Goal: Task Accomplishment & Management: Manage account settings

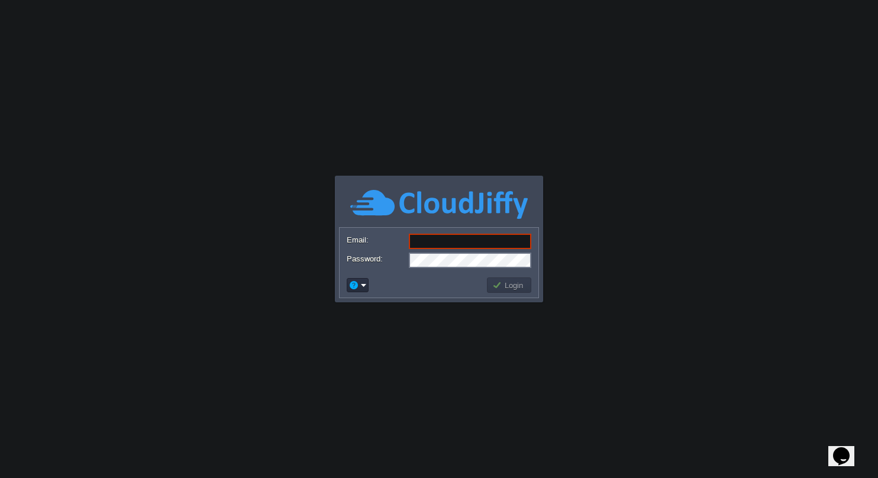
click at [432, 244] on input "Email:" at bounding box center [470, 241] width 122 height 15
type input "[DOMAIN_NAME][EMAIL_ADDRESS][DOMAIN_NAME]"
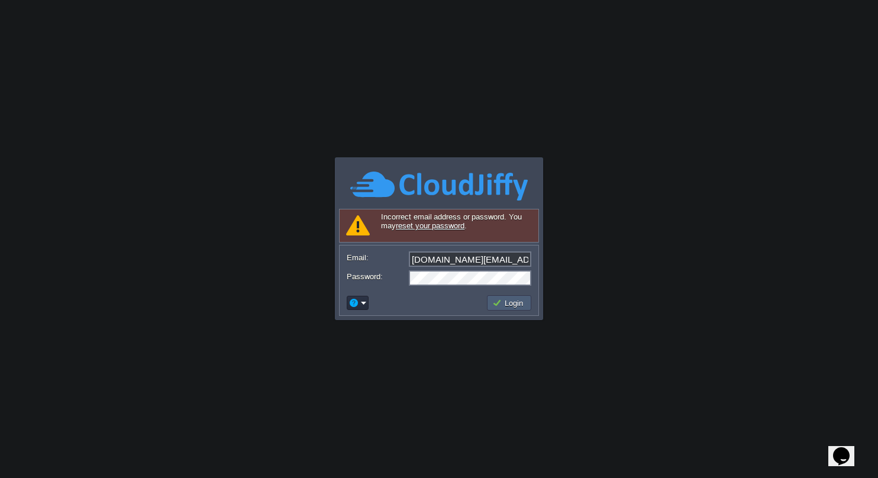
click at [523, 300] on button "Login" at bounding box center [509, 302] width 34 height 11
click at [511, 314] on div "Login" at bounding box center [438, 302] width 199 height 25
click at [514, 304] on button "Login" at bounding box center [509, 302] width 34 height 11
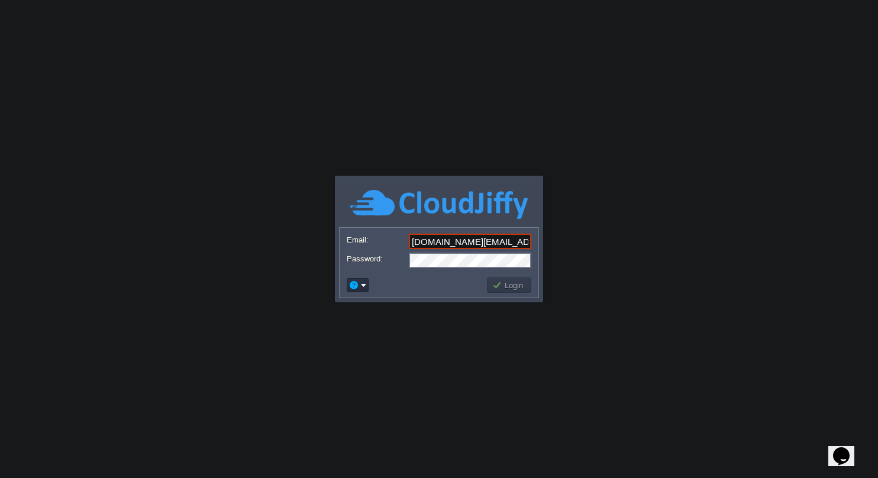
type input "[DOMAIN_NAME][EMAIL_ADDRESS][DOMAIN_NAME]"
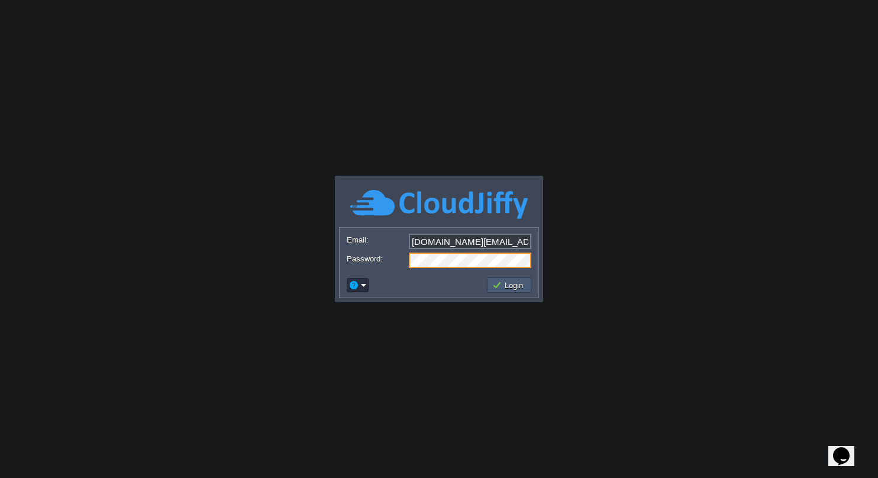
click at [525, 285] on button "Login" at bounding box center [509, 285] width 34 height 11
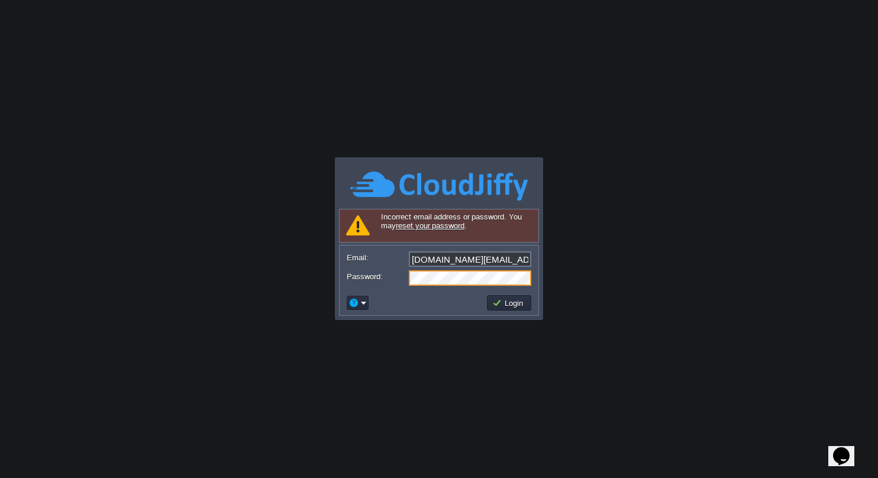
click at [545, 250] on body "Application Platform v.8.10.2 Signing in... Incorrect email address or password…" at bounding box center [439, 239] width 878 height 478
click at [409, 290] on form "Email: healthok.in@gmail.com Password:" at bounding box center [438, 267] width 199 height 45
